Goal: Information Seeking & Learning: Learn about a topic

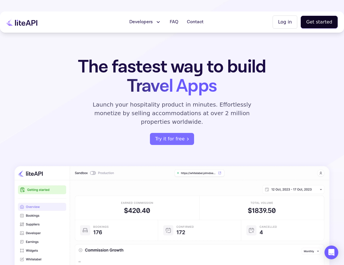
click at [153, 24] on span "Developers" at bounding box center [140, 22] width 23 height 7
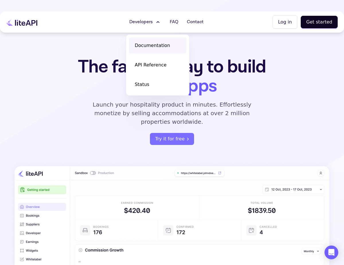
click at [150, 46] on span "Documentation" at bounding box center [152, 45] width 35 height 7
click at [62, 64] on h1 "The fastest way to build Travel Apps" at bounding box center [172, 76] width 224 height 38
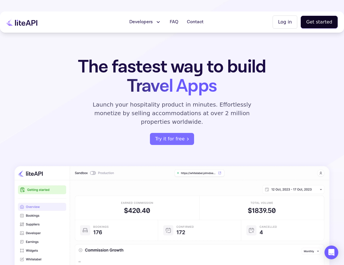
scroll to position [11, 0]
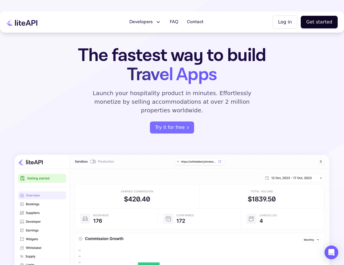
click at [159, 27] on button "Developers" at bounding box center [145, 21] width 39 height 11
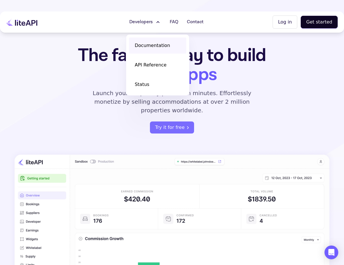
click at [156, 46] on span "Documentation" at bounding box center [152, 45] width 35 height 7
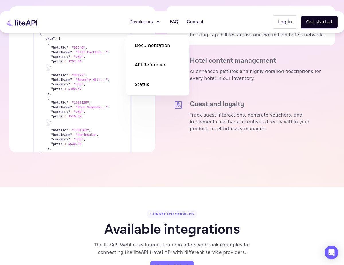
scroll to position [1340, 0]
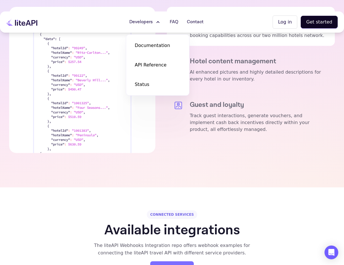
click at [125, 155] on section "Tech Infrastructure The modern travel technology infrastructure Powerful bookin…" at bounding box center [172, 48] width 344 height 278
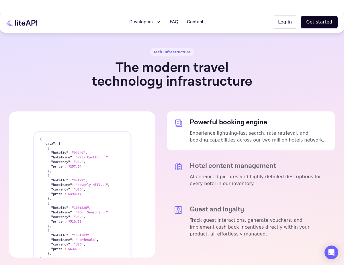
scroll to position [1230, 0]
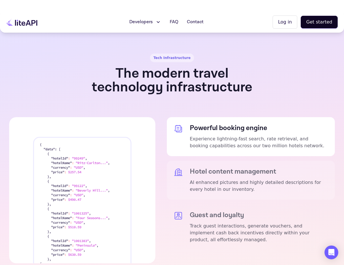
click at [202, 179] on p "AI enhanced pictures and highly detailed descriptions for every hotel in our in…" at bounding box center [259, 186] width 138 height 14
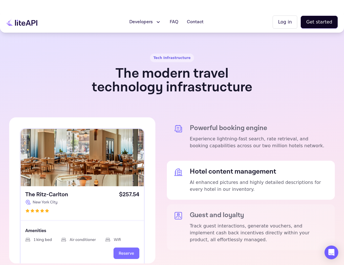
click at [211, 211] on h5 "Guest and loyalty" at bounding box center [259, 215] width 138 height 8
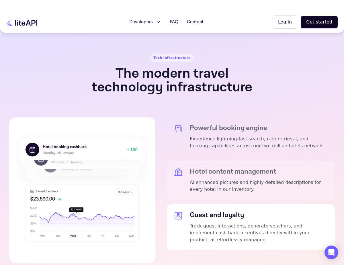
click at [208, 161] on div "Hotel content management AI enhanced pictures and highly detailed descriptions …" at bounding box center [251, 180] width 168 height 39
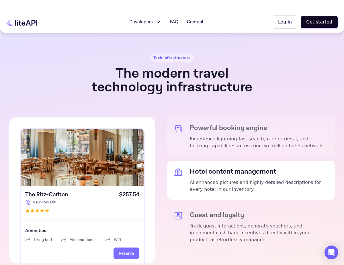
click at [209, 136] on p "Experience lightning-fast search, rate retrieval, and booking capabilities acro…" at bounding box center [259, 143] width 138 height 14
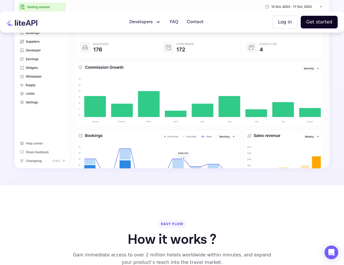
scroll to position [0, 0]
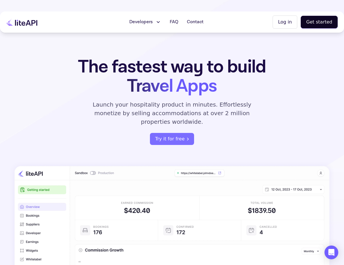
click at [30, 25] on icon at bounding box center [21, 21] width 31 height 7
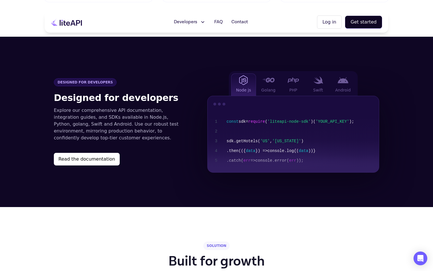
scroll to position [568, 0]
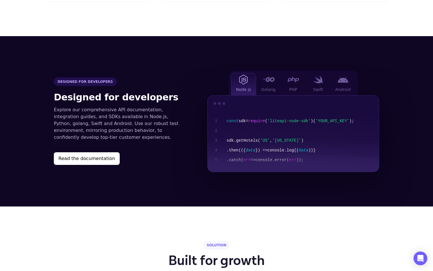
click at [268, 148] on span "}) =>" at bounding box center [262, 150] width 12 height 5
click at [274, 146] on div "const sdk = require ( 'liteapi-node-sdk' ) ( 'YOUR_API_KEY' ); sdk .getHotels( …" at bounding box center [301, 140] width 148 height 49
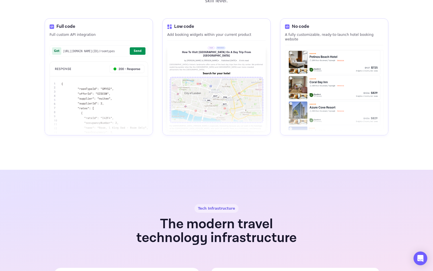
scroll to position [859, 0]
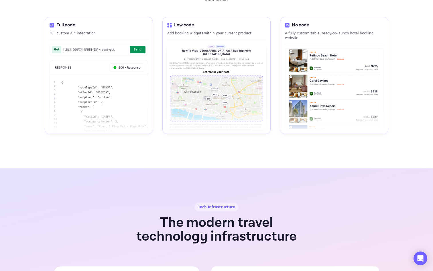
click at [150, 116] on div "Full code Full custom API integration Get [URL][DOMAIN_NAME] {ID} /roomtypes Se…" at bounding box center [99, 75] width 108 height 117
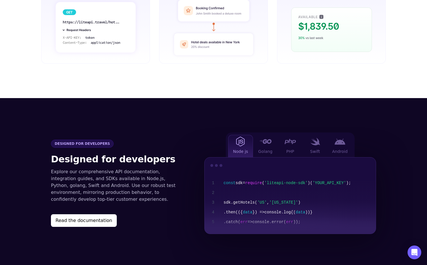
scroll to position [528, 0]
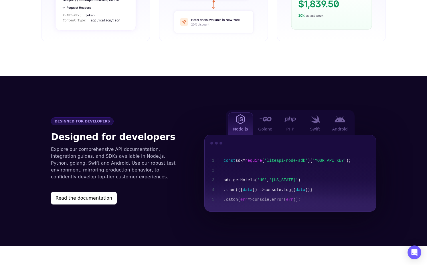
click at [234, 178] on span ".getHotels(" at bounding box center [244, 180] width 26 height 5
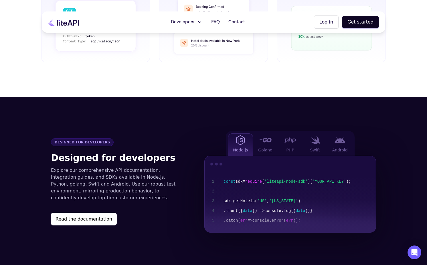
scroll to position [500, 0]
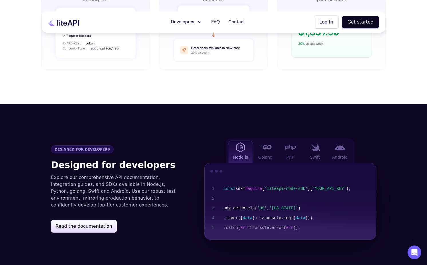
click at [101, 220] on button "Read the documentation" at bounding box center [84, 226] width 66 height 13
